Goal: Transaction & Acquisition: Purchase product/service

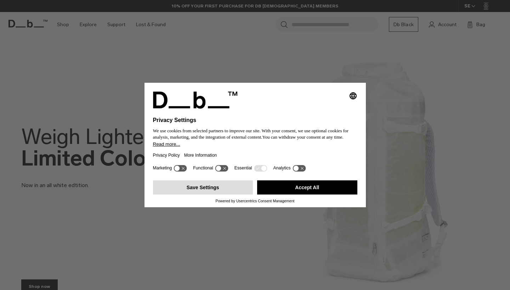
click at [213, 191] on button "Save Settings" at bounding box center [203, 187] width 100 height 14
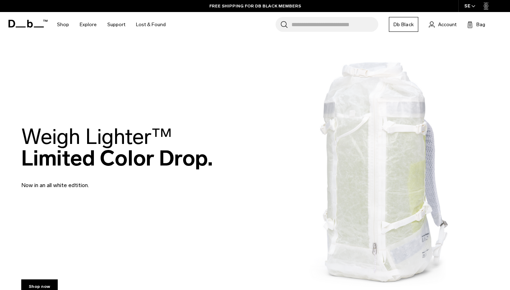
click at [326, 22] on input "Search for Bags, Luggage..." at bounding box center [334, 24] width 87 height 15
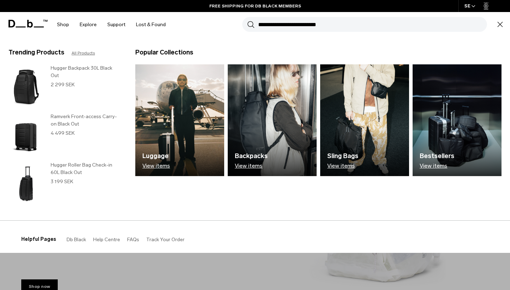
paste input "**********"
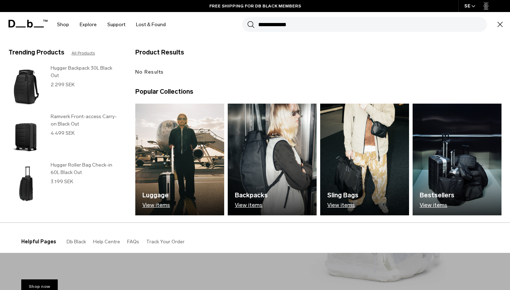
type input "**********"
click at [251, 24] on button "Search" at bounding box center [250, 25] width 7 height 8
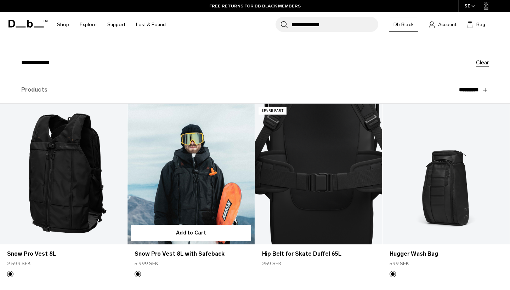
scroll to position [30, 0]
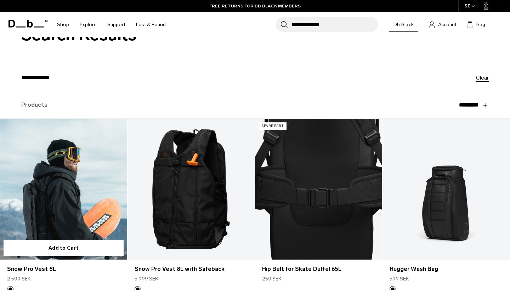
click at [103, 163] on link "Snow Pro Vest 8L" at bounding box center [63, 189] width 127 height 141
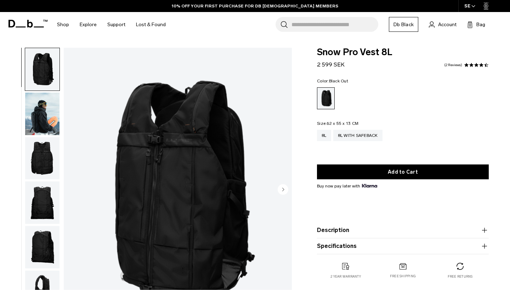
click at [47, 125] on img "button" at bounding box center [42, 114] width 34 height 42
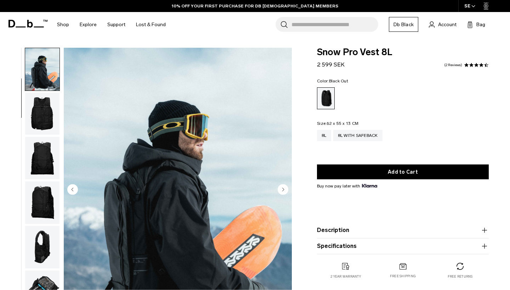
scroll to position [45, 0]
click at [45, 154] on img "button" at bounding box center [42, 158] width 34 height 42
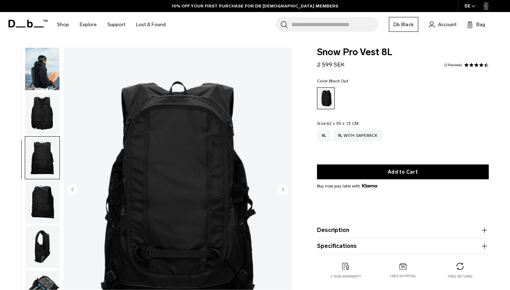
scroll to position [117, 0]
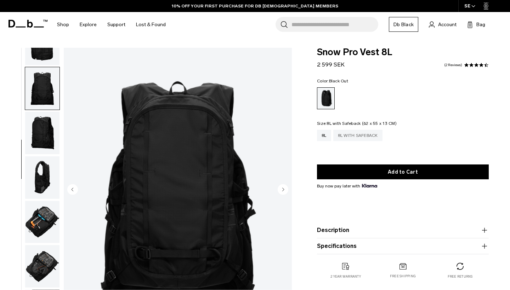
click at [369, 137] on div "8L with Safeback" at bounding box center [357, 135] width 49 height 11
